Goal: Task Accomplishment & Management: Complete application form

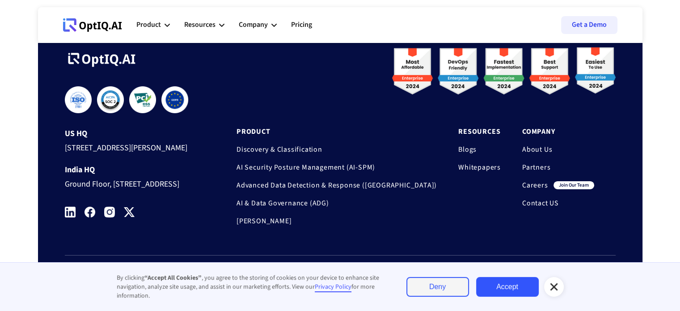
scroll to position [3055, 0]
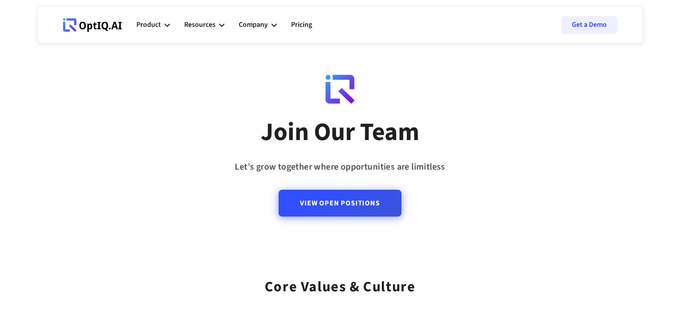
click at [331, 201] on link "View Open Positions" at bounding box center [340, 203] width 123 height 27
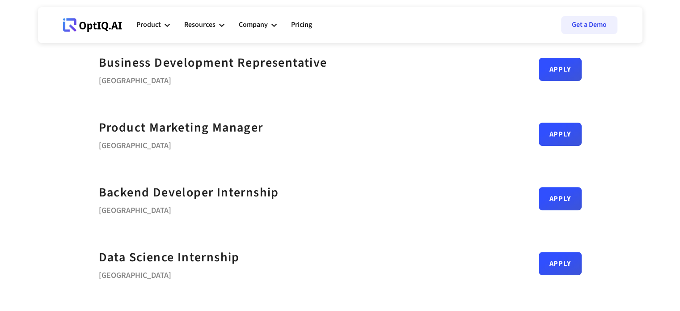
scroll to position [327, 0]
click at [554, 195] on link "Apply" at bounding box center [560, 194] width 43 height 23
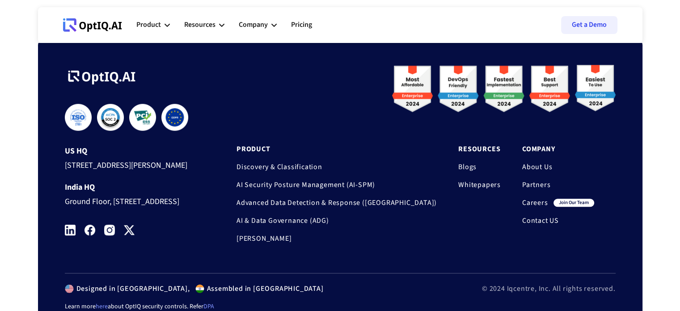
scroll to position [761, 0]
